Goal: Navigation & Orientation: Find specific page/section

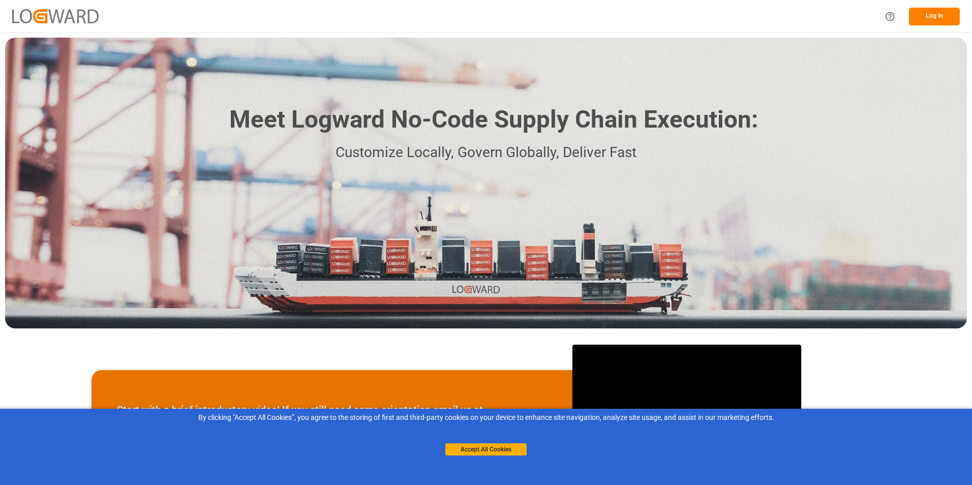
click at [927, 14] on button "Log In" at bounding box center [934, 17] width 51 height 18
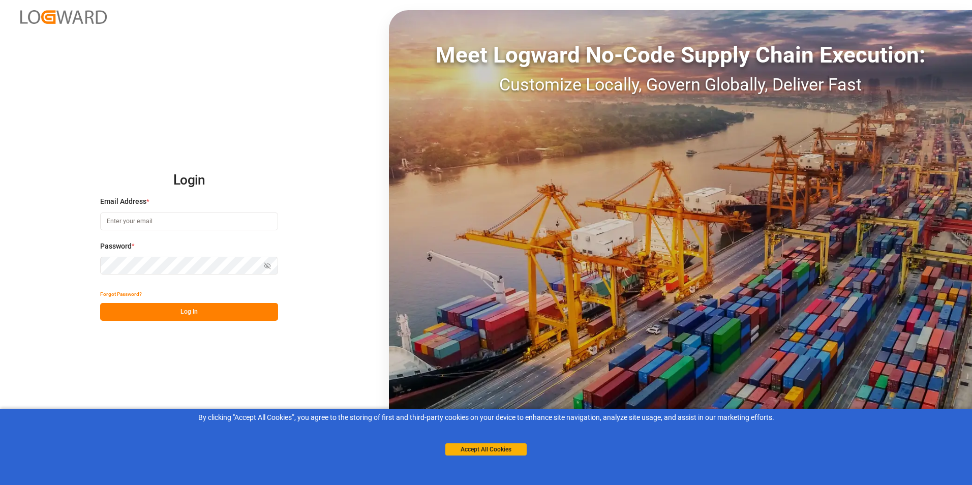
click at [154, 209] on div "Email Address *" at bounding box center [189, 218] width 178 height 45
click at [157, 223] on input at bounding box center [189, 222] width 178 height 18
paste input "[PERSON_NAME][EMAIL_ADDRESS][DOMAIN_NAME]"
type input "[PERSON_NAME][EMAIL_ADDRESS][DOMAIN_NAME]"
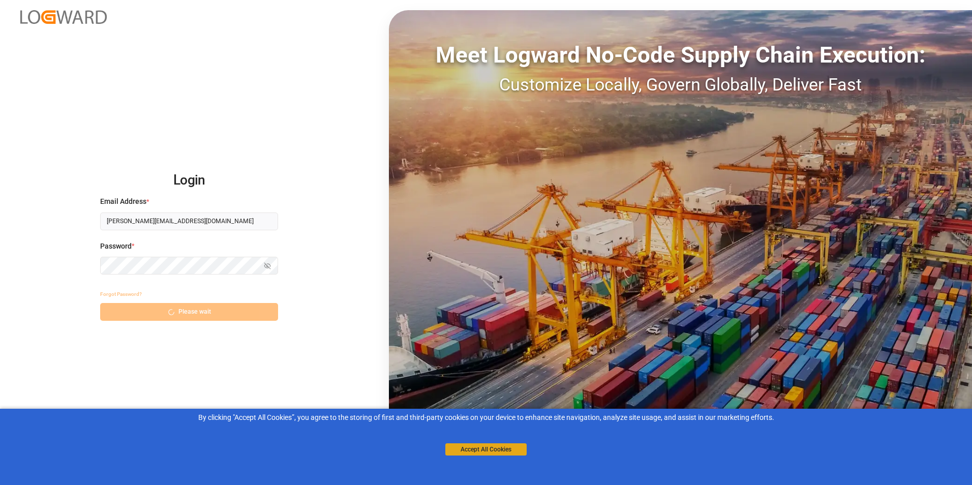
click at [516, 451] on button "Accept All Cookies" at bounding box center [485, 449] width 81 height 12
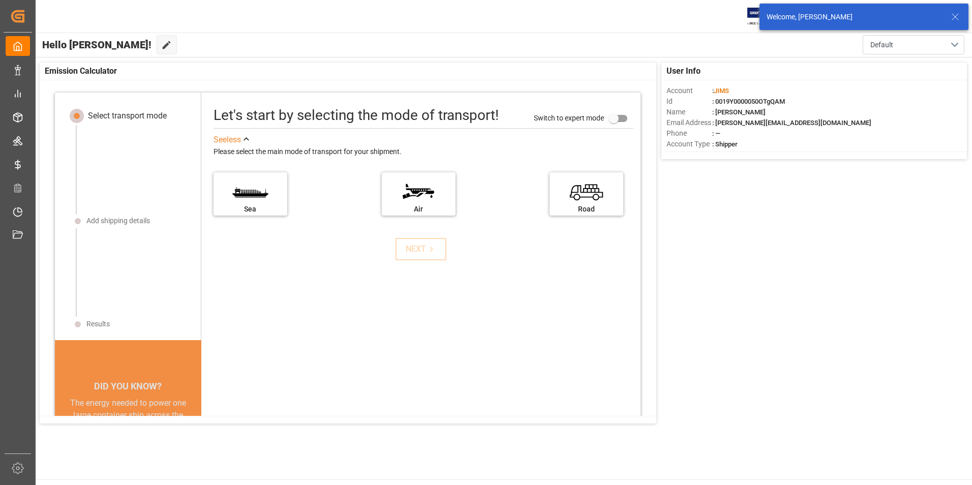
click at [954, 15] on icon at bounding box center [955, 17] width 12 height 12
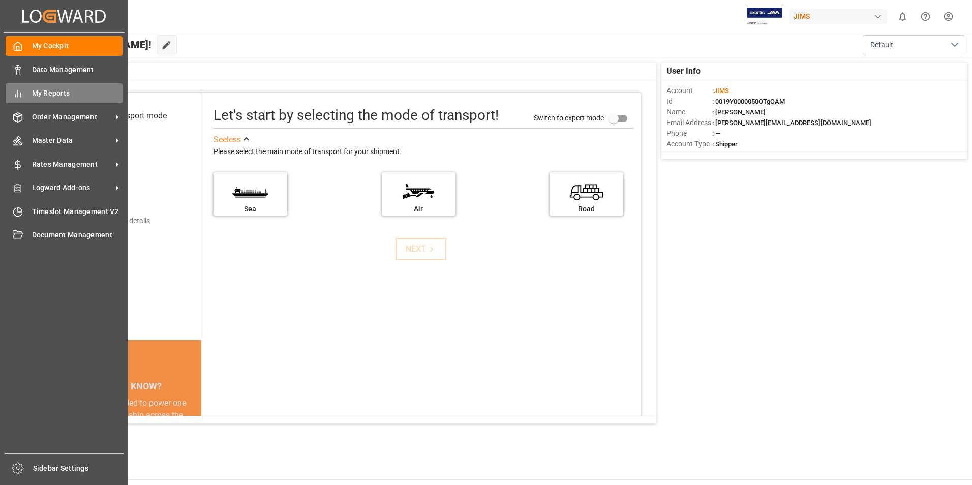
click at [63, 94] on span "My Reports" at bounding box center [77, 93] width 91 height 11
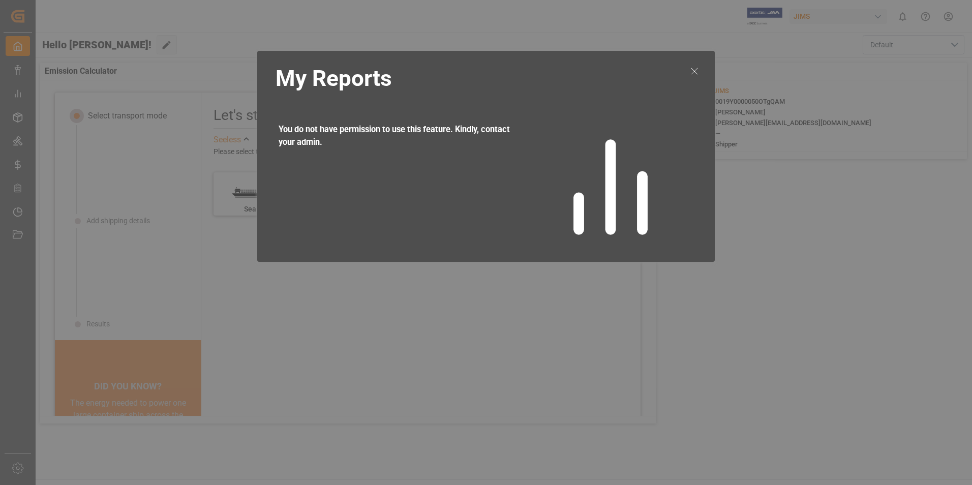
click at [694, 73] on icon at bounding box center [694, 71] width 12 height 12
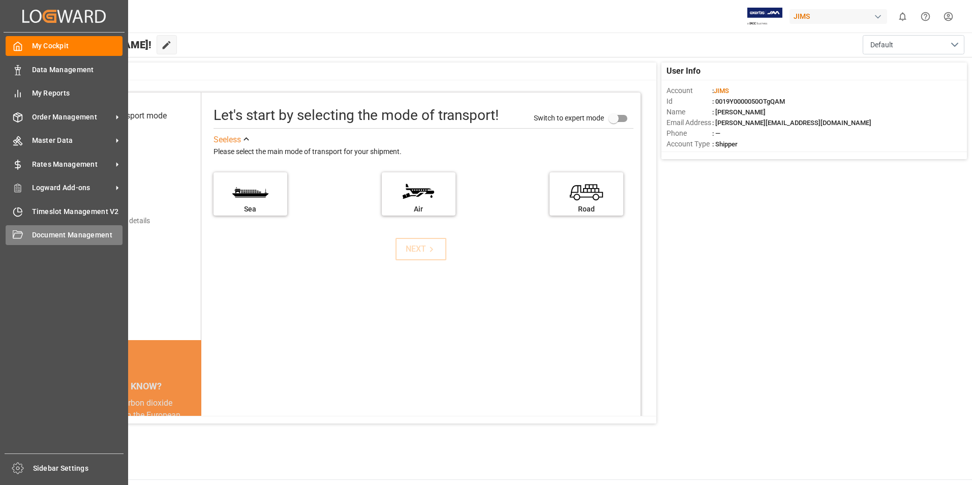
click at [51, 236] on span "Document Management" at bounding box center [77, 235] width 91 height 11
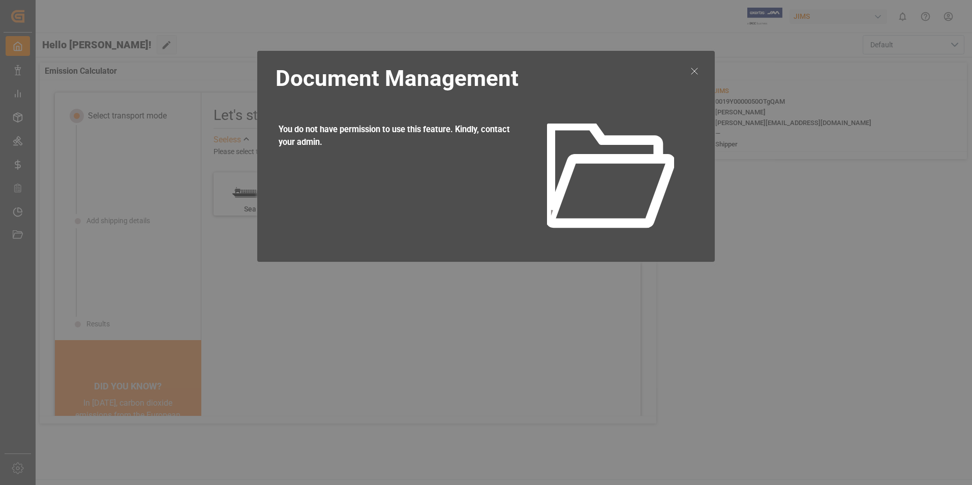
click at [703, 67] on div at bounding box center [694, 157] width 19 height 190
click at [696, 73] on line at bounding box center [695, 71] width 6 height 6
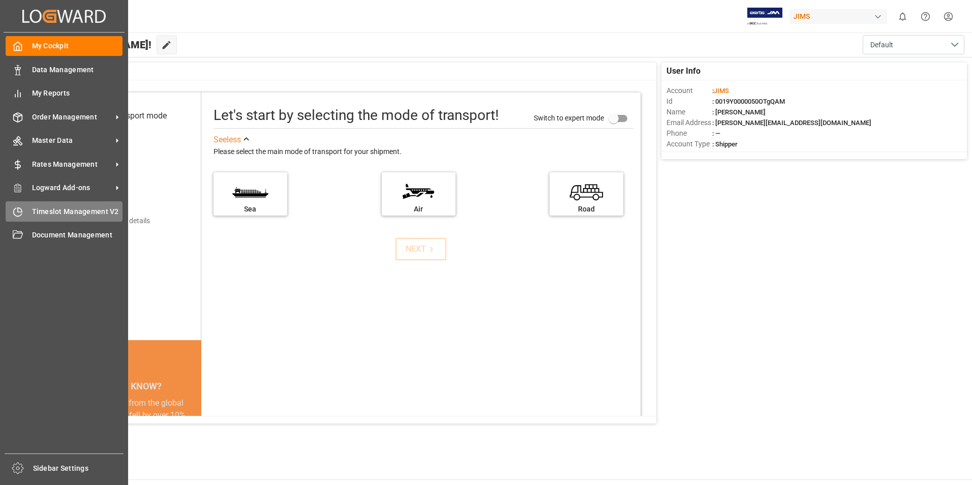
click at [104, 213] on span "Timeslot Management V2" at bounding box center [77, 211] width 91 height 11
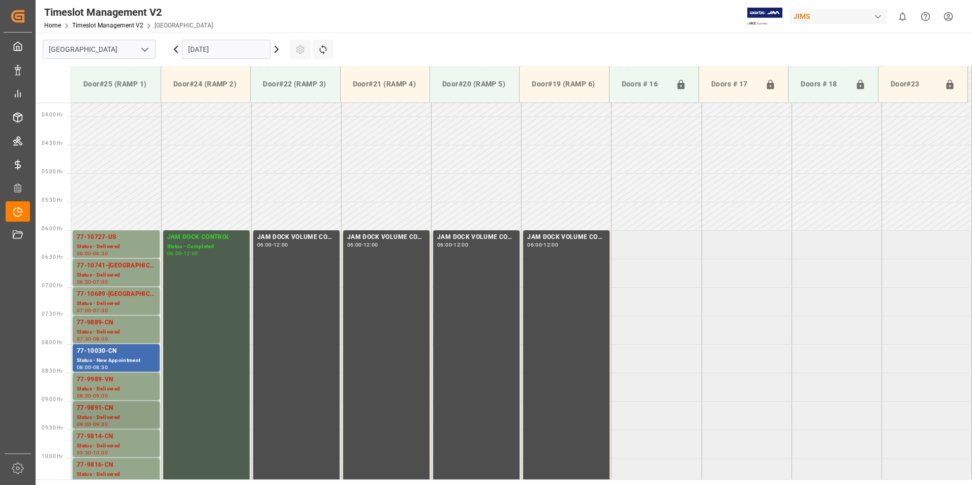
scroll to position [214, 0]
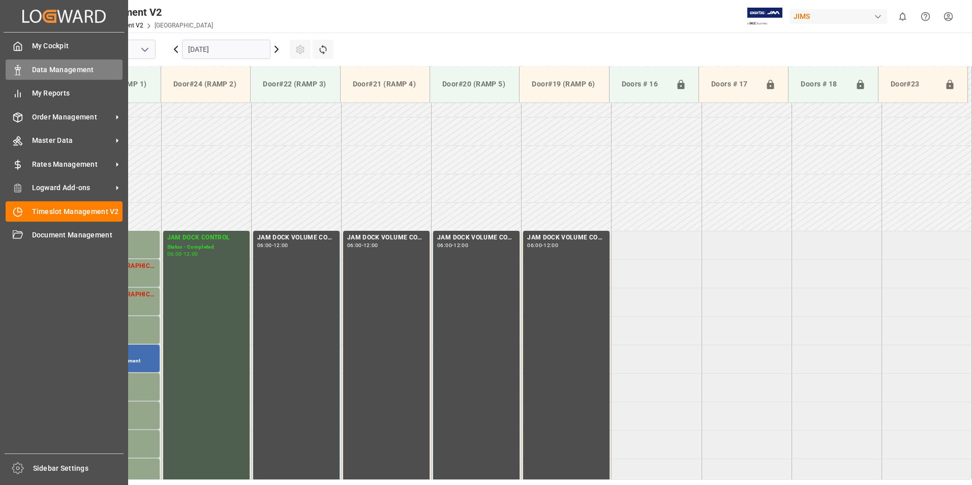
click at [43, 68] on span "Data Management" at bounding box center [77, 70] width 91 height 11
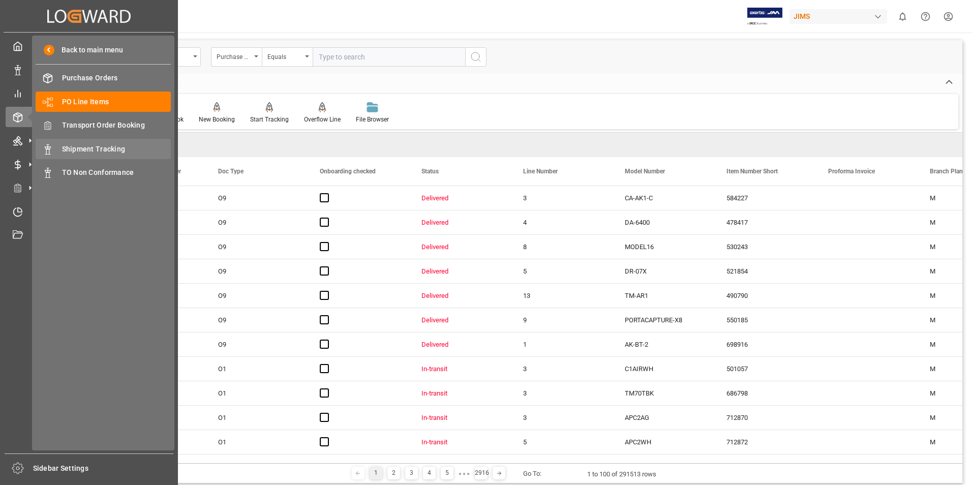
click at [80, 157] on div "Shipment Tracking Shipment Tracking" at bounding box center [103, 149] width 135 height 20
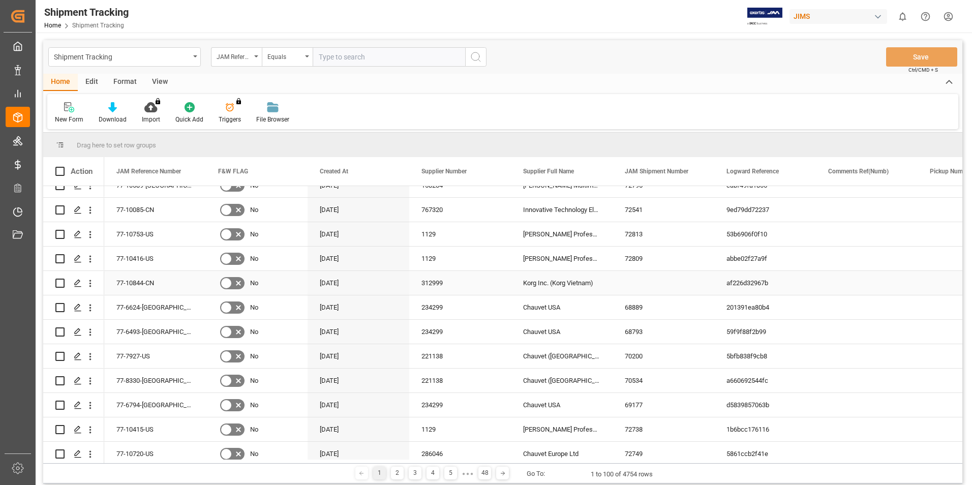
scroll to position [356, 0]
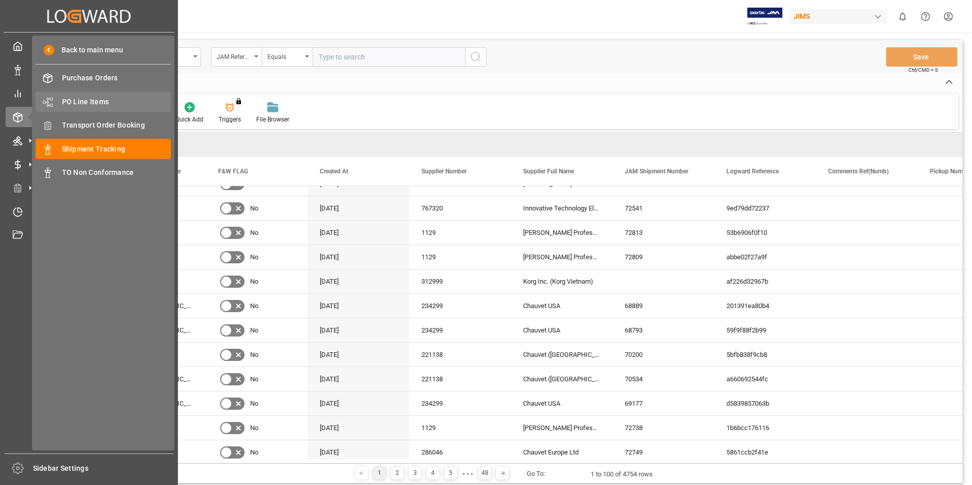
click at [88, 105] on span "PO Line Items" at bounding box center [116, 102] width 109 height 11
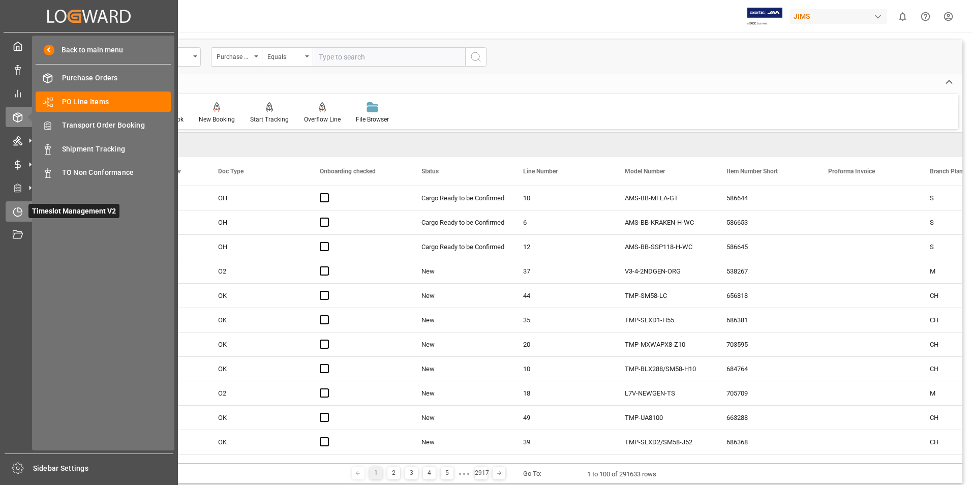
click at [20, 211] on icon at bounding box center [18, 212] width 10 height 10
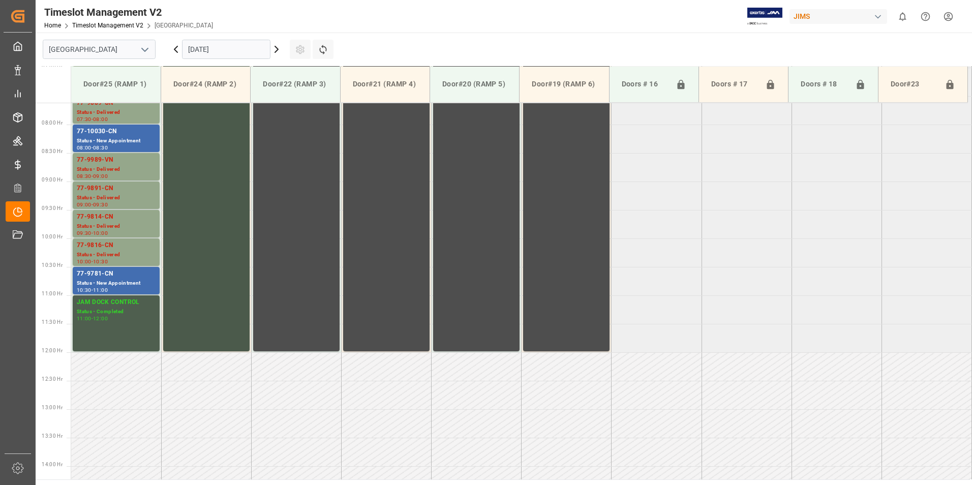
scroll to position [417, 0]
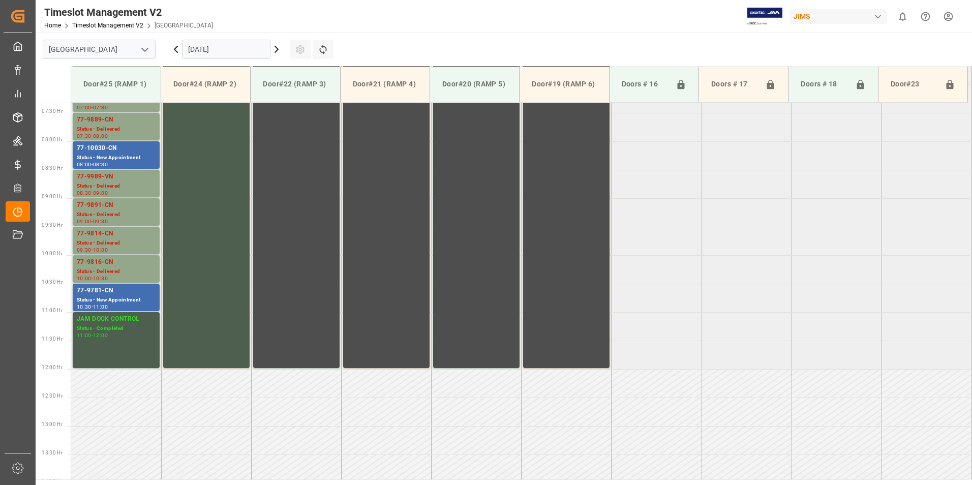
click at [278, 50] on icon at bounding box center [276, 49] width 3 height 6
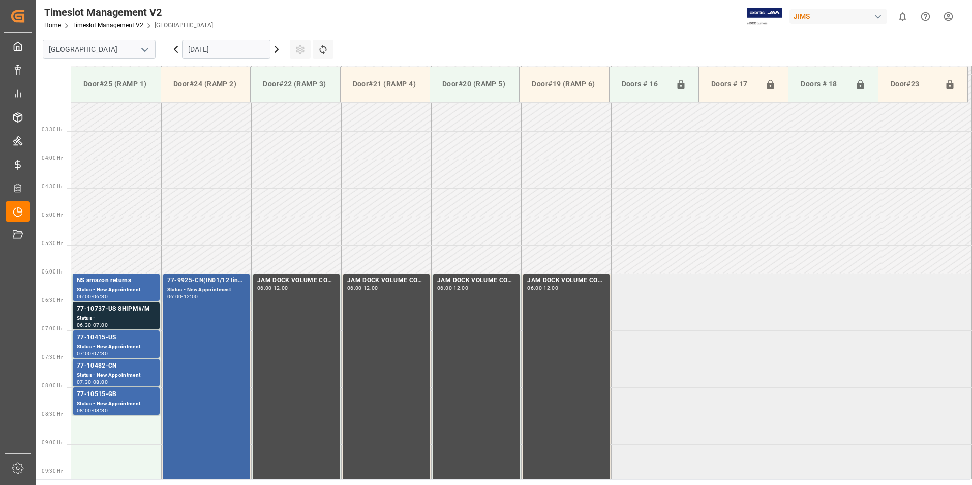
scroll to position [163, 0]
